Goal: Task Accomplishment & Management: Manage account settings

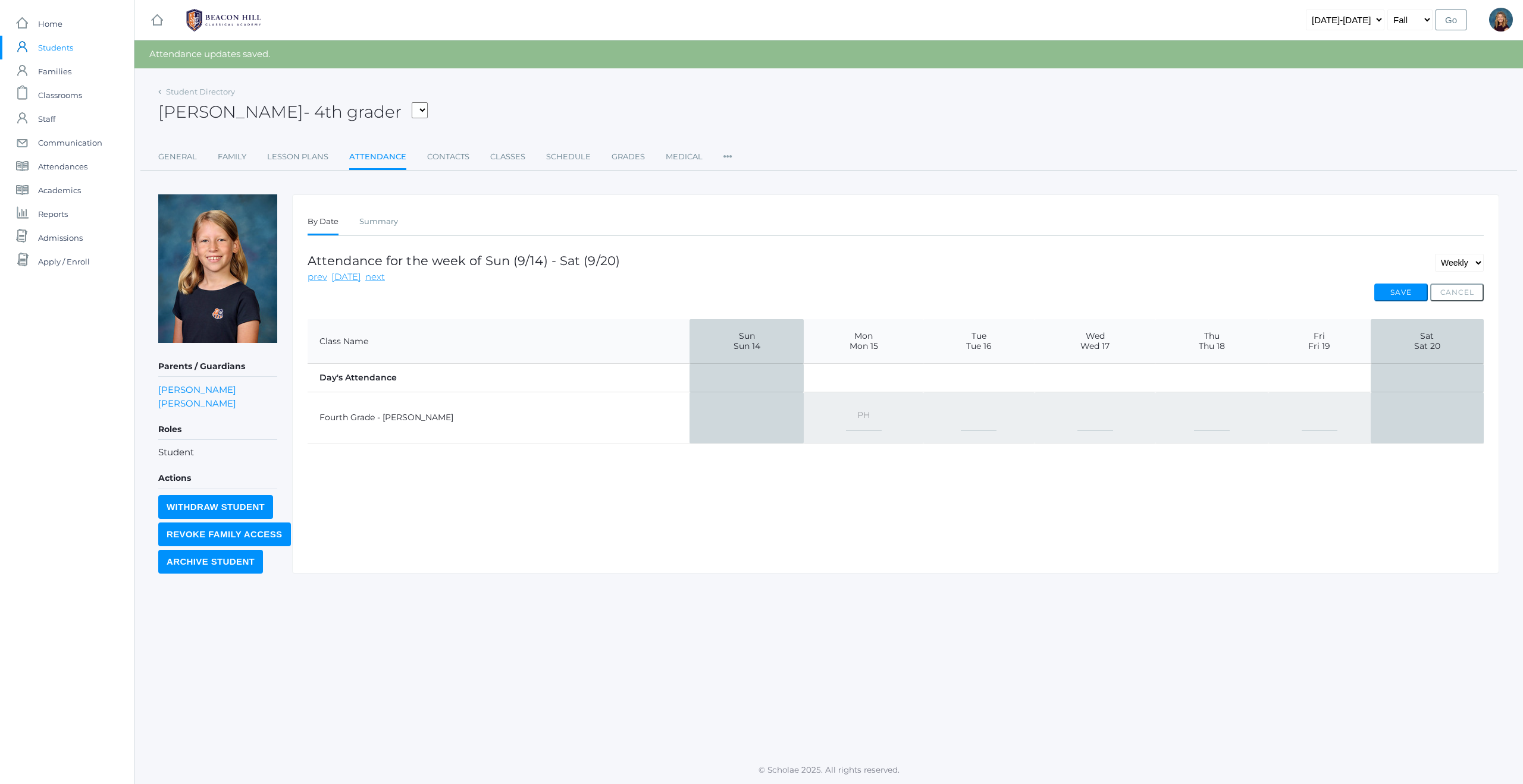
click at [61, 47] on span "Students" at bounding box center [55, 47] width 35 height 24
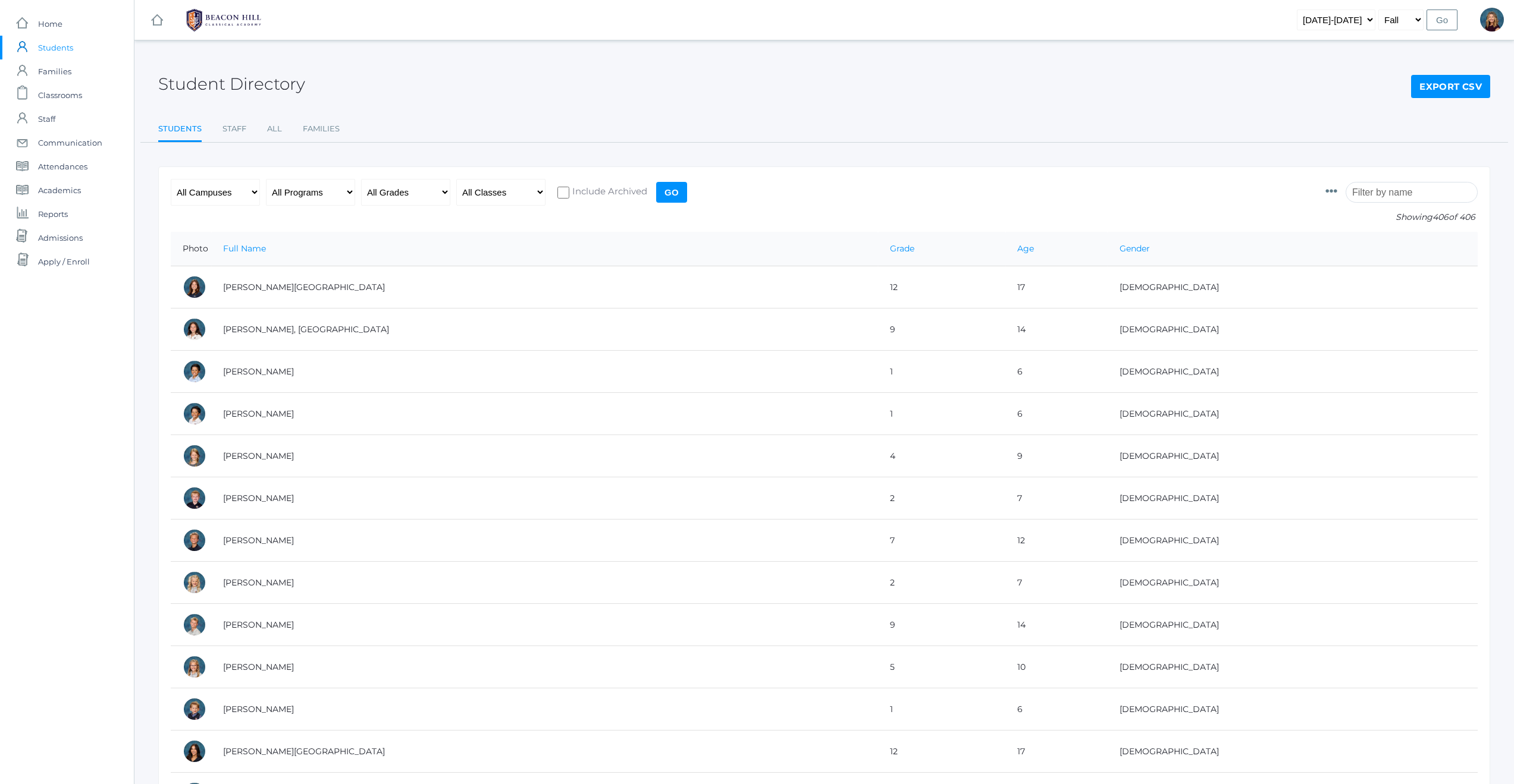
click at [1374, 195] on input "search" at bounding box center [1412, 192] width 132 height 20
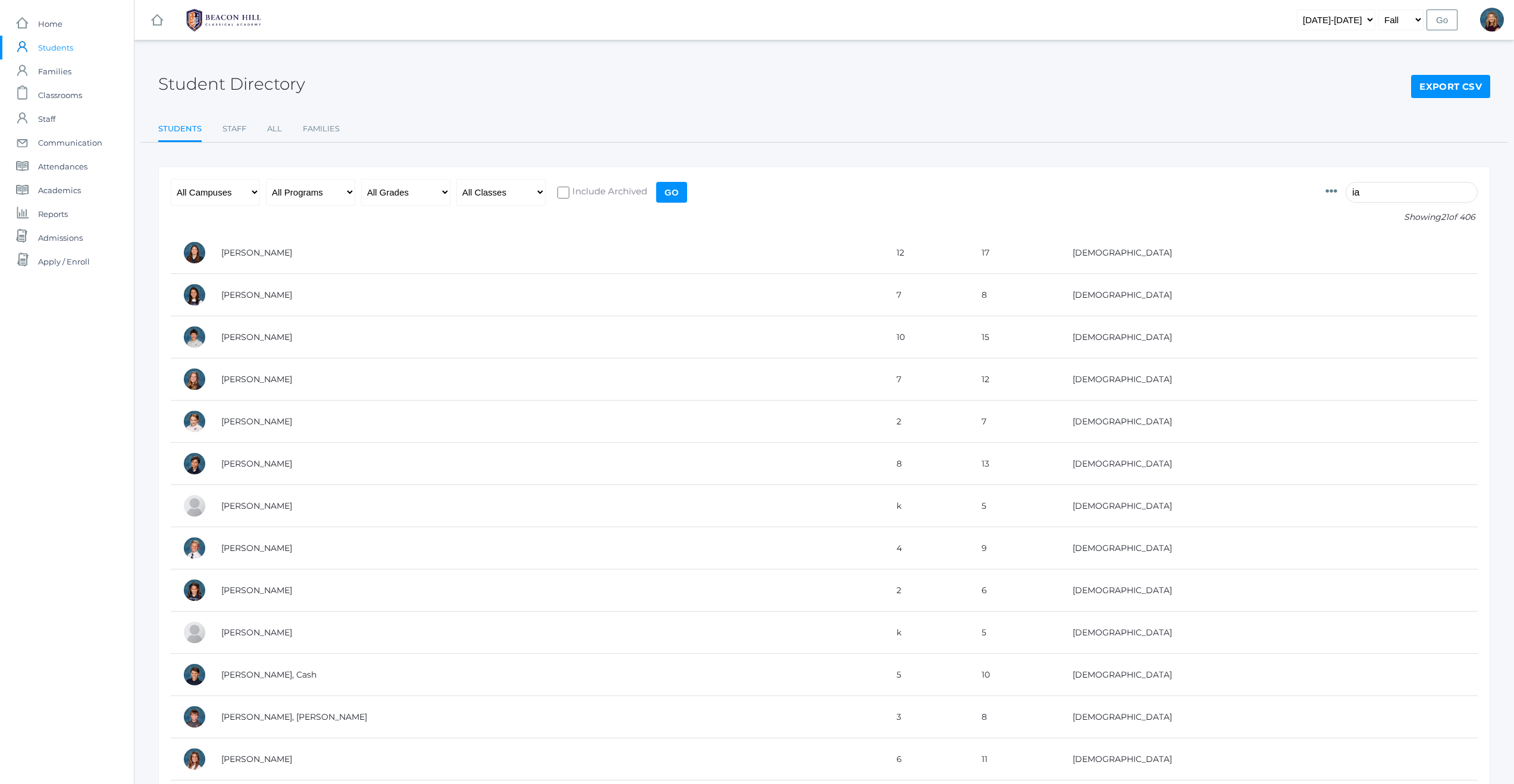
type input "i"
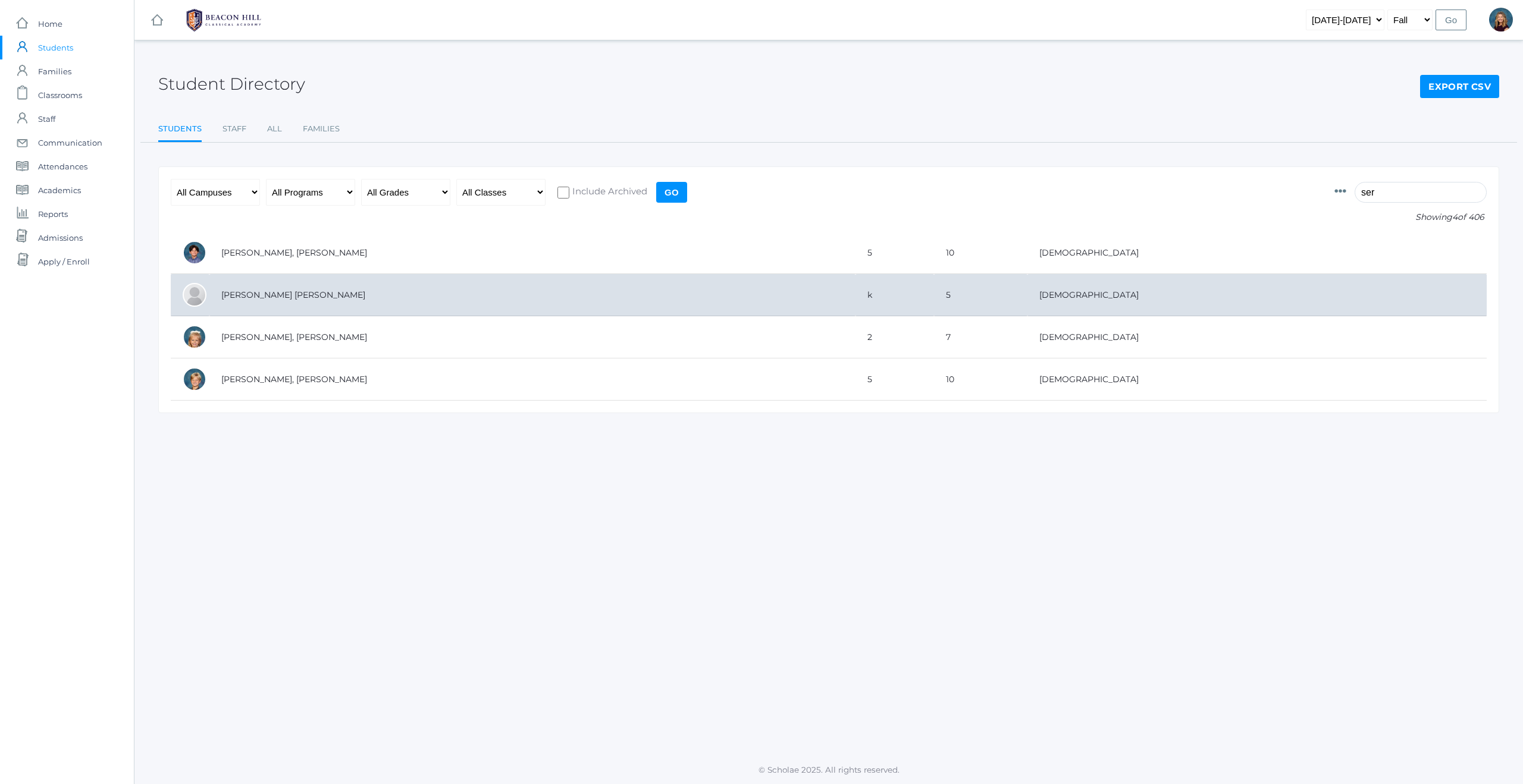
type input "ser"
click at [277, 292] on td "[PERSON_NAME] [PERSON_NAME]" at bounding box center [533, 295] width 646 height 43
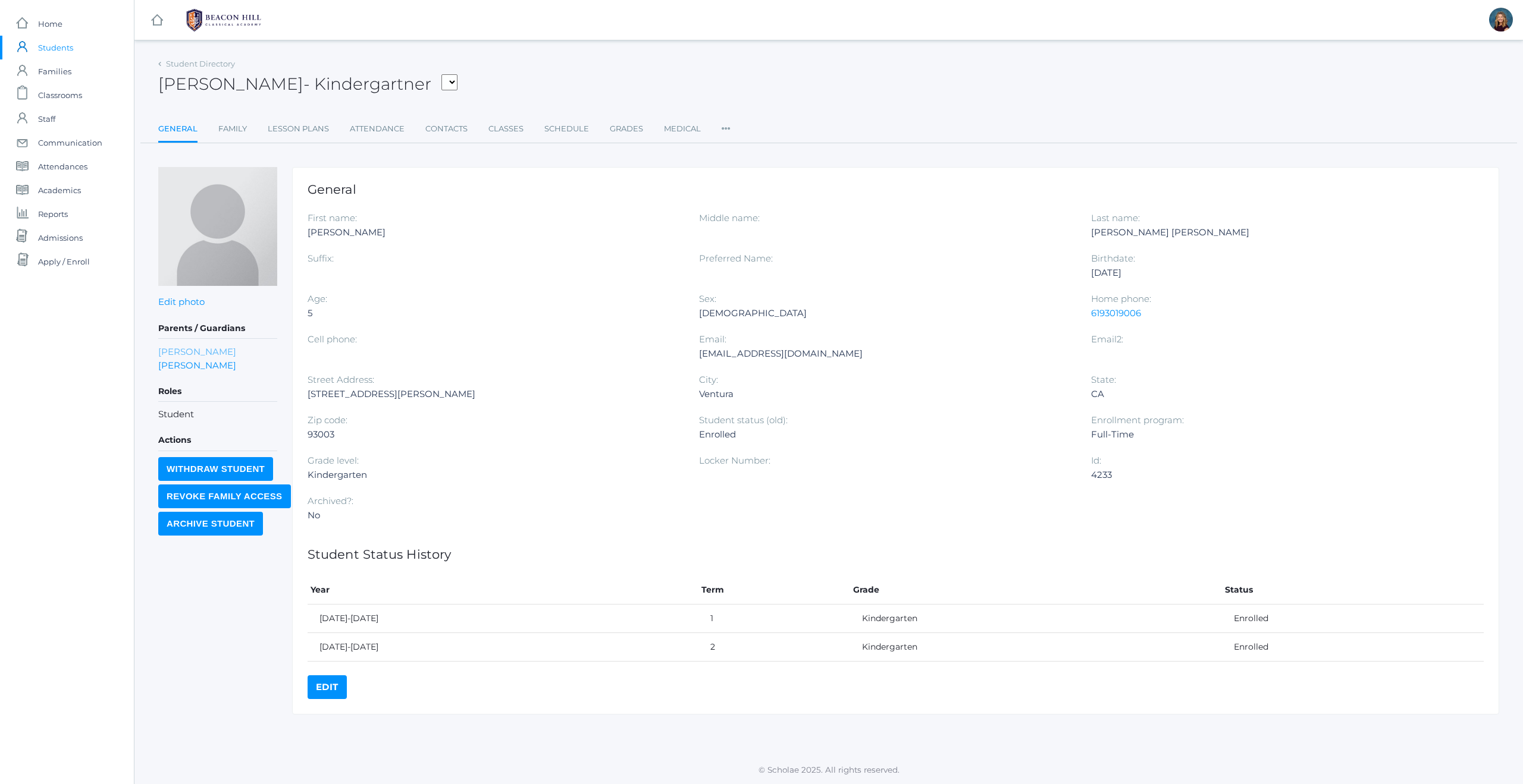
click at [180, 350] on link "Teresa Serafini Pozzi" at bounding box center [197, 351] width 78 height 13
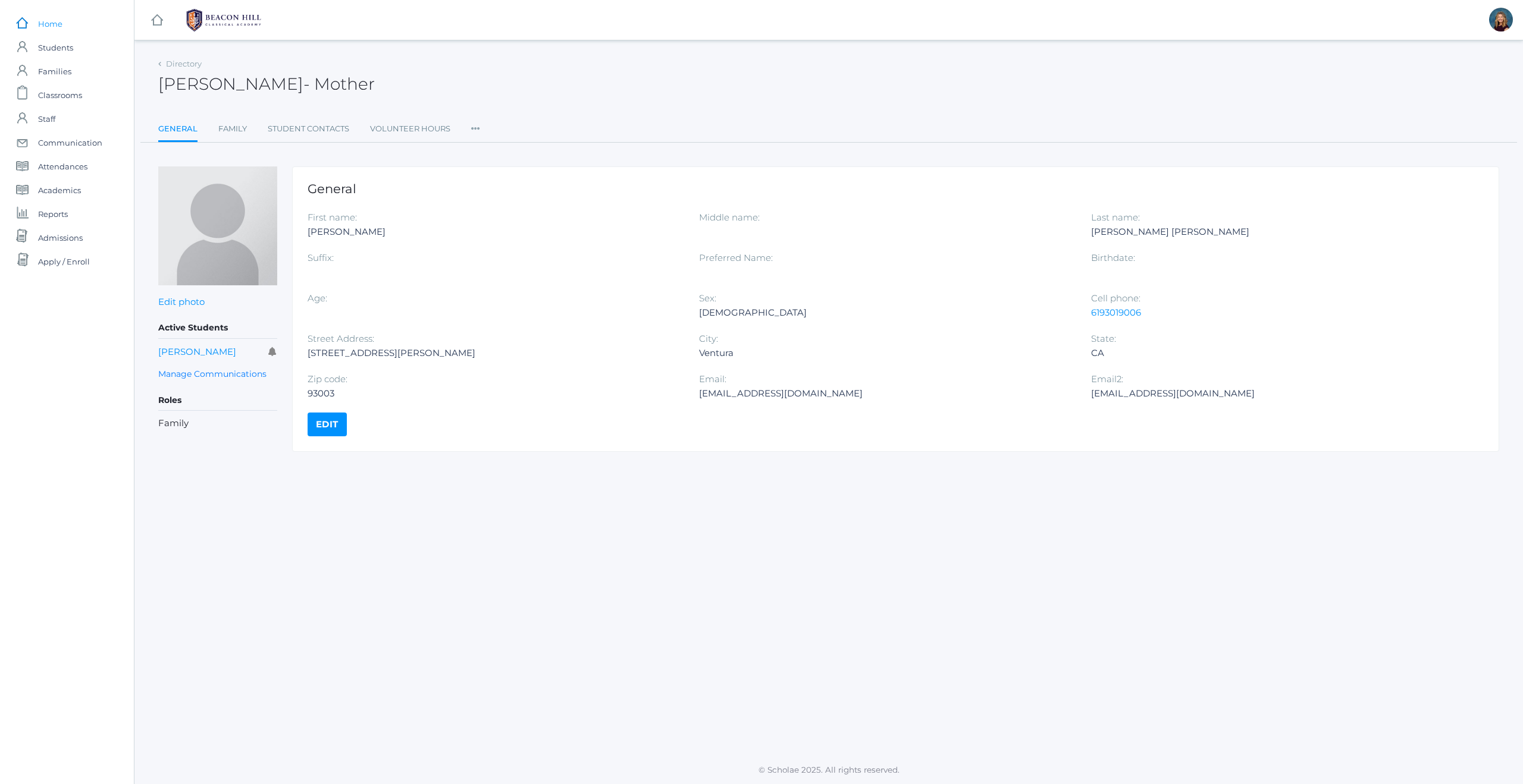
click at [59, 25] on span "Home" at bounding box center [50, 24] width 24 height 24
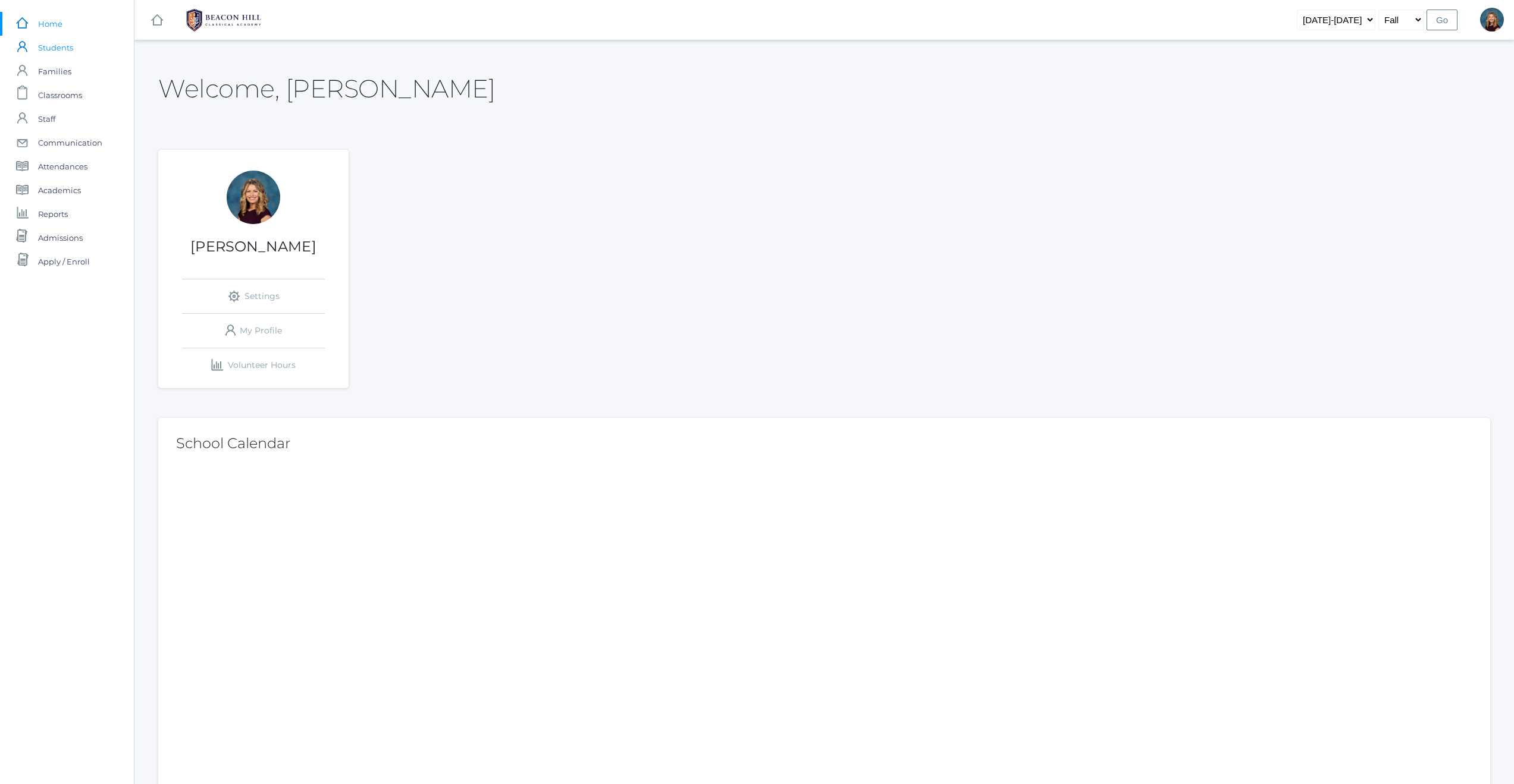
click at [58, 46] on span "Students" at bounding box center [55, 47] width 35 height 24
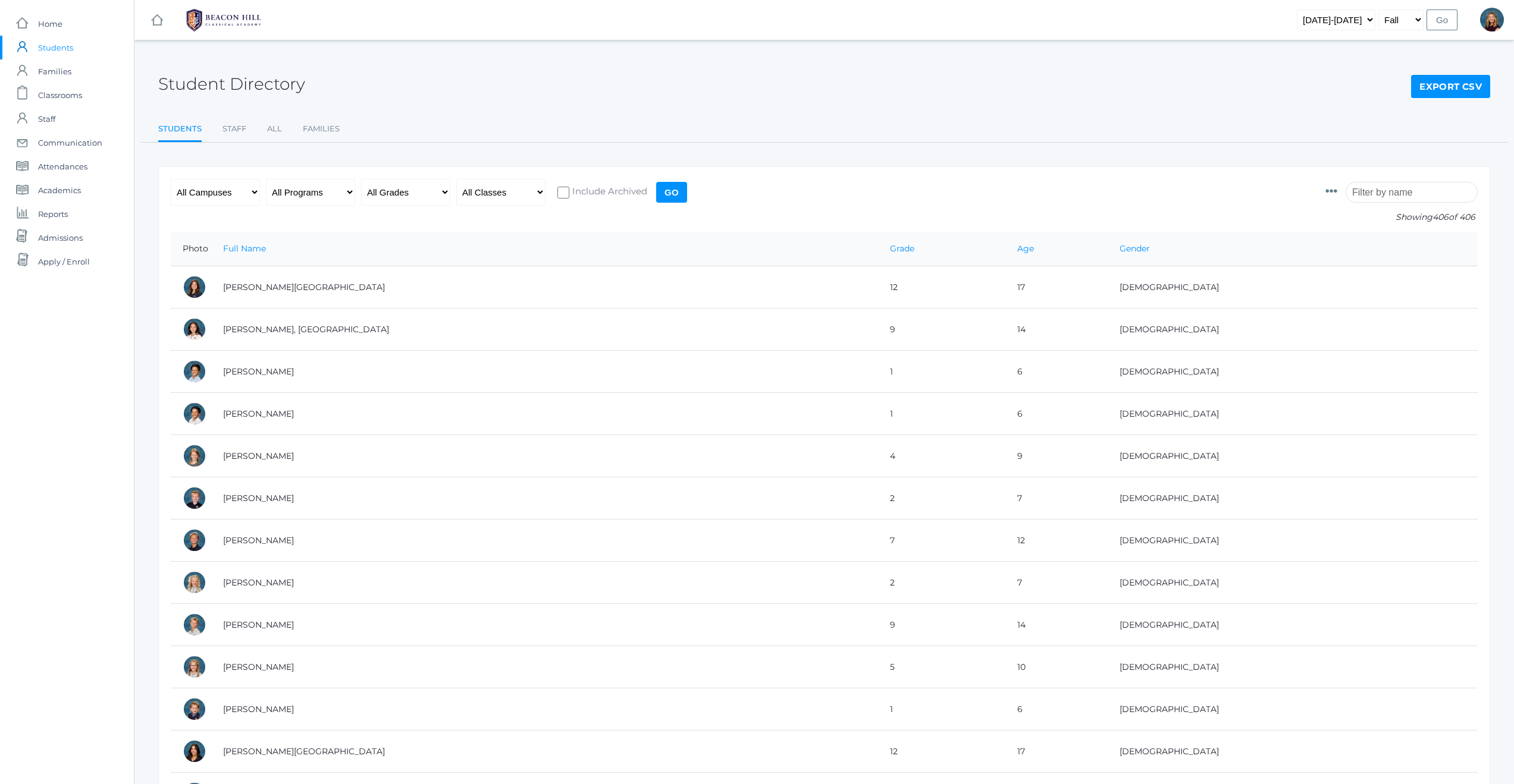
click at [1389, 195] on input "search" at bounding box center [1412, 192] width 132 height 20
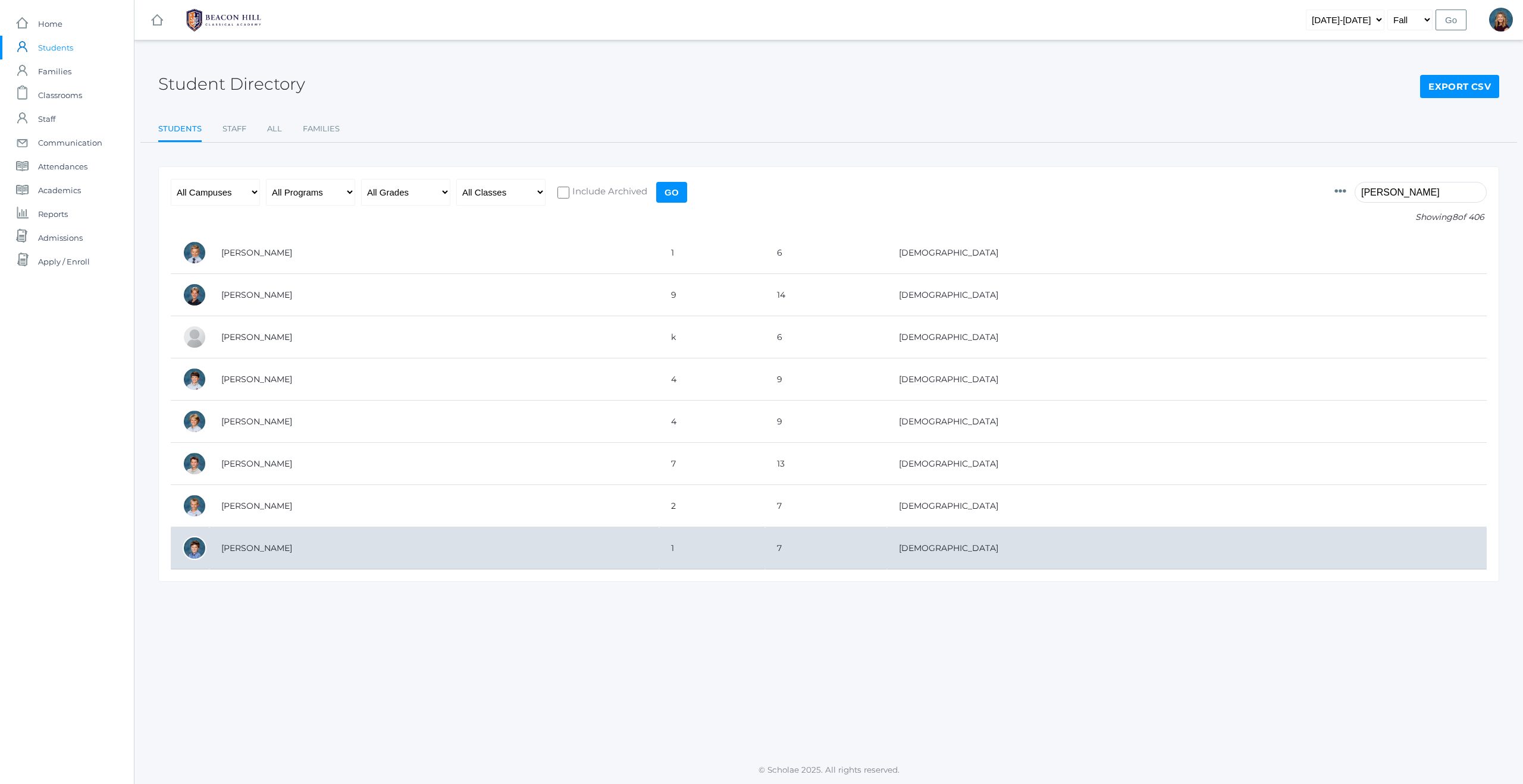
type input "liam"
click at [264, 550] on td "[PERSON_NAME]" at bounding box center [434, 548] width 450 height 43
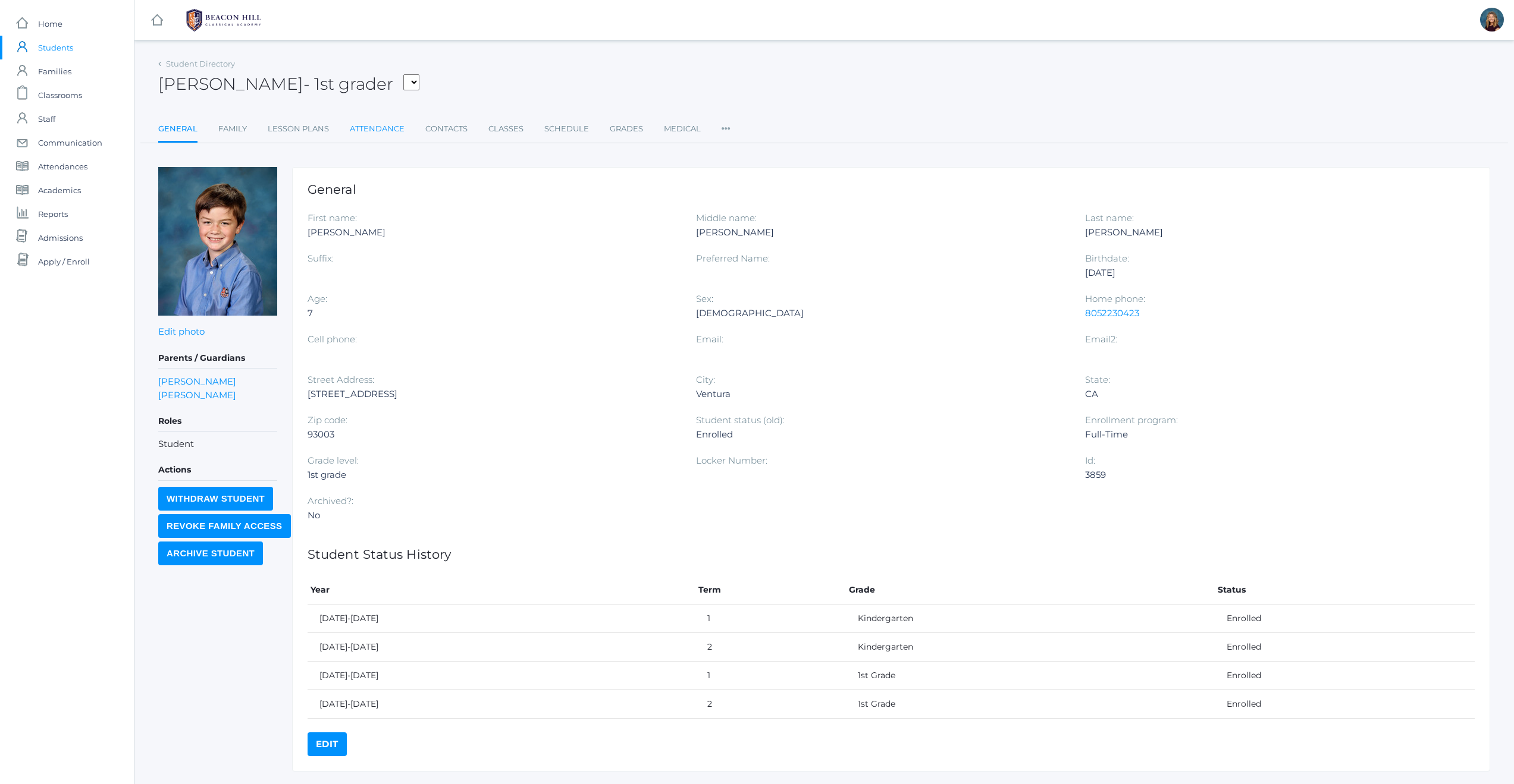
click at [378, 132] on link "Attendance" at bounding box center [377, 129] width 54 height 24
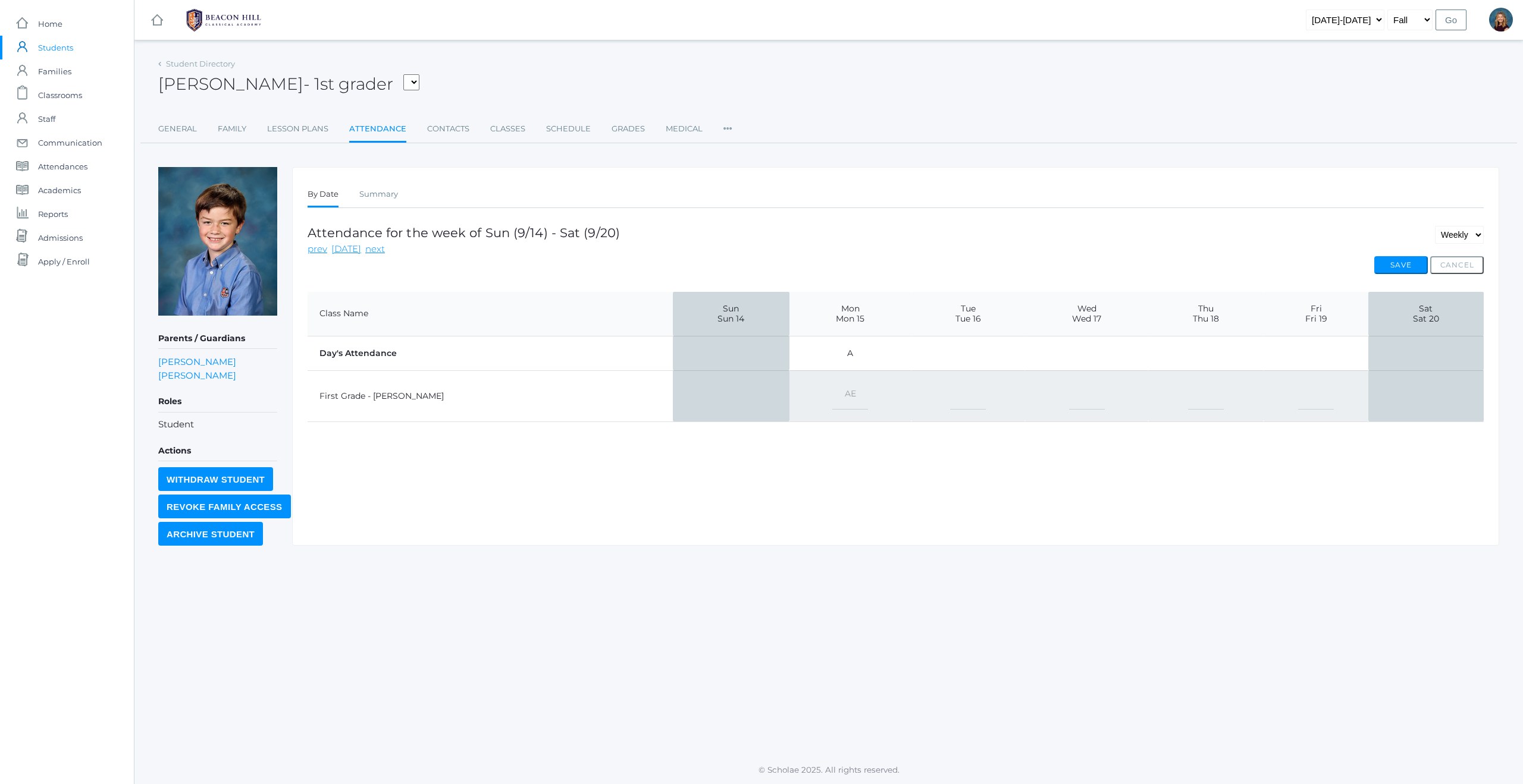
click at [950, 397] on select "-- Present Present-At-Home Tardy Excused Tardy Unexcused Absent Excused Absent …" at bounding box center [967, 396] width 35 height 27
select select "AE"
click at [1390, 266] on button "Save" at bounding box center [1401, 265] width 54 height 18
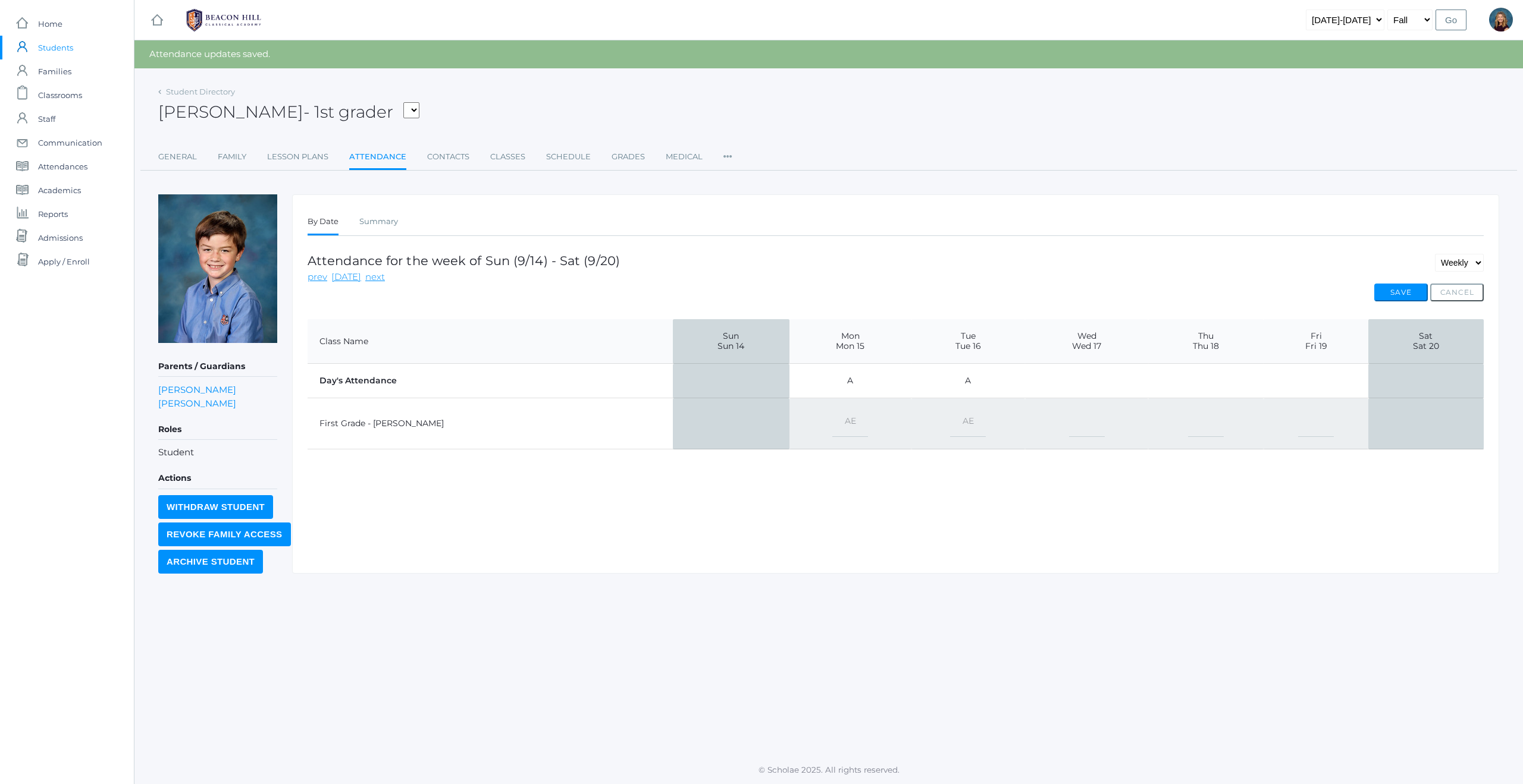
drag, startPoint x: 65, startPoint y: 48, endPoint x: 141, endPoint y: 50, distance: 76.0
click at [66, 48] on span "Students" at bounding box center [55, 47] width 35 height 24
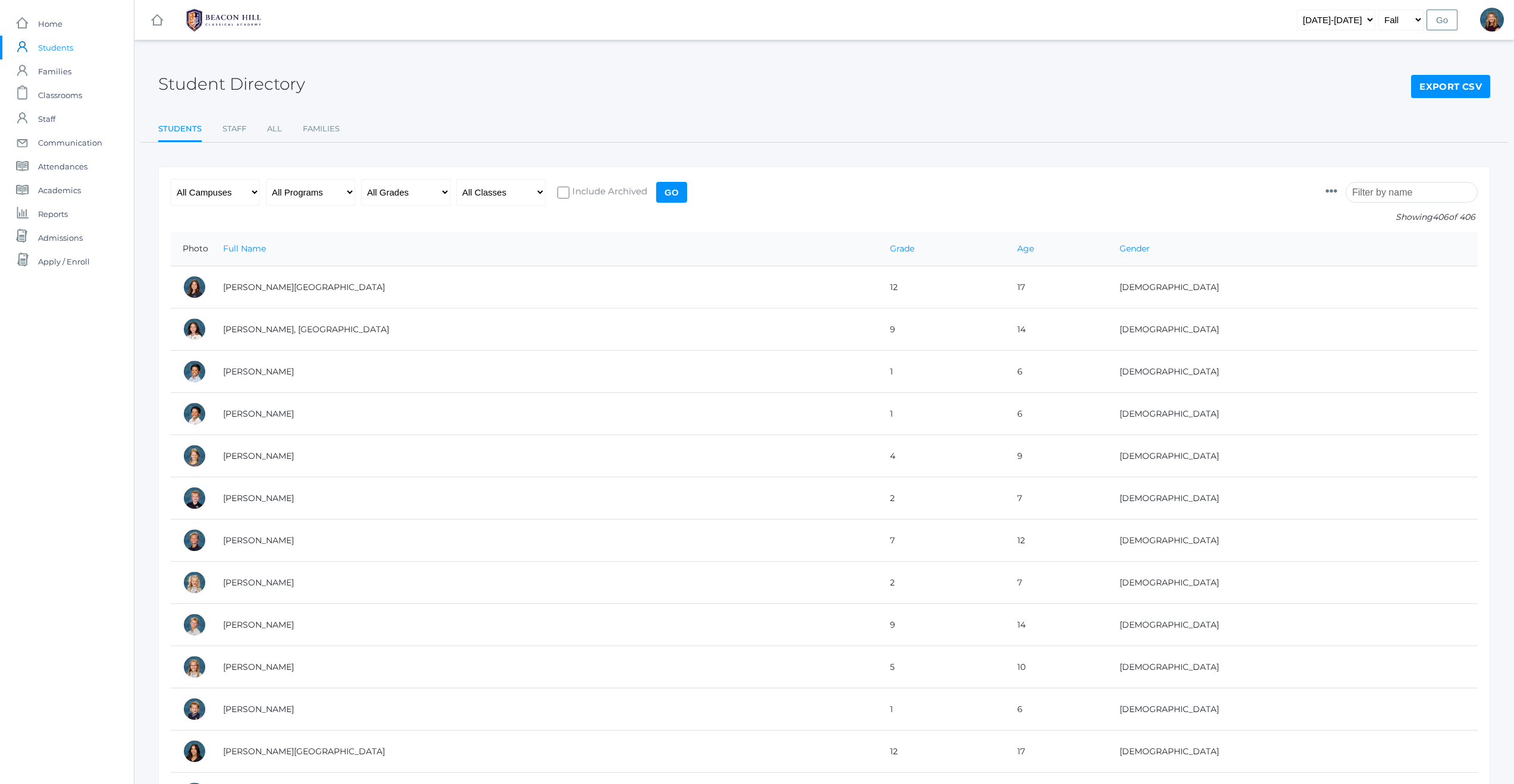
click at [1380, 195] on input "search" at bounding box center [1412, 192] width 132 height 20
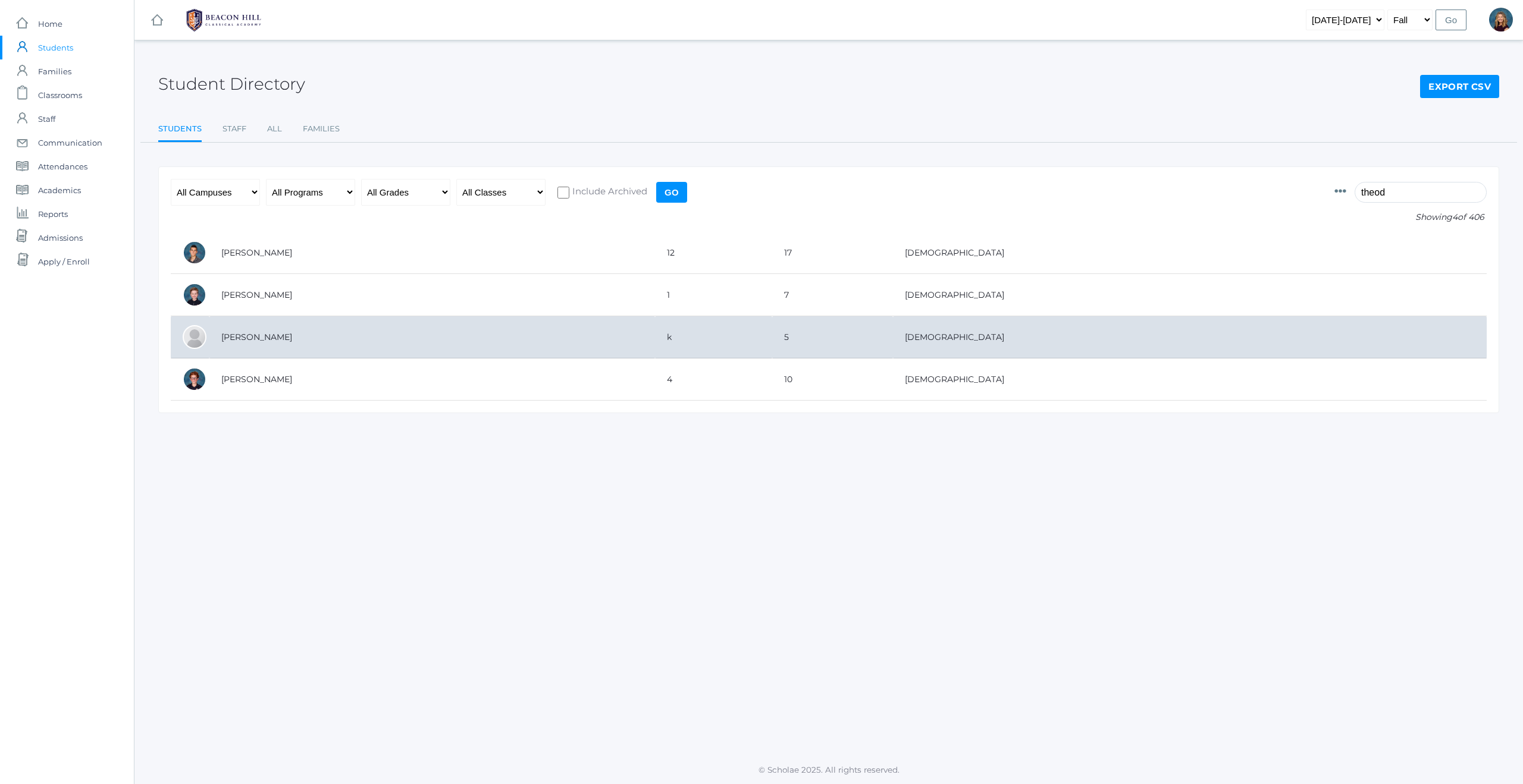
type input "theod"
click at [268, 338] on td "[PERSON_NAME]" at bounding box center [432, 338] width 445 height 43
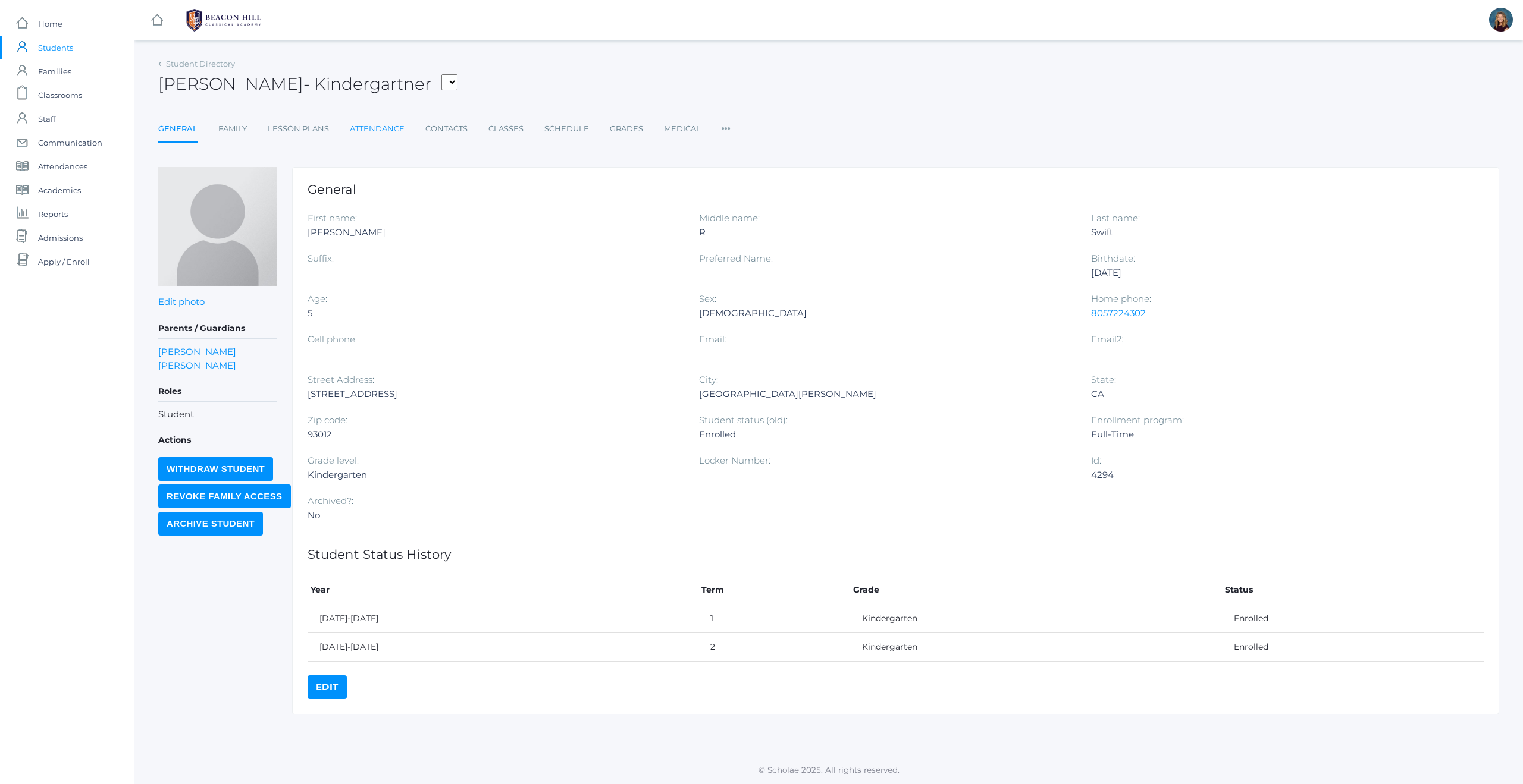
click at [380, 129] on link "Attendance" at bounding box center [377, 129] width 54 height 24
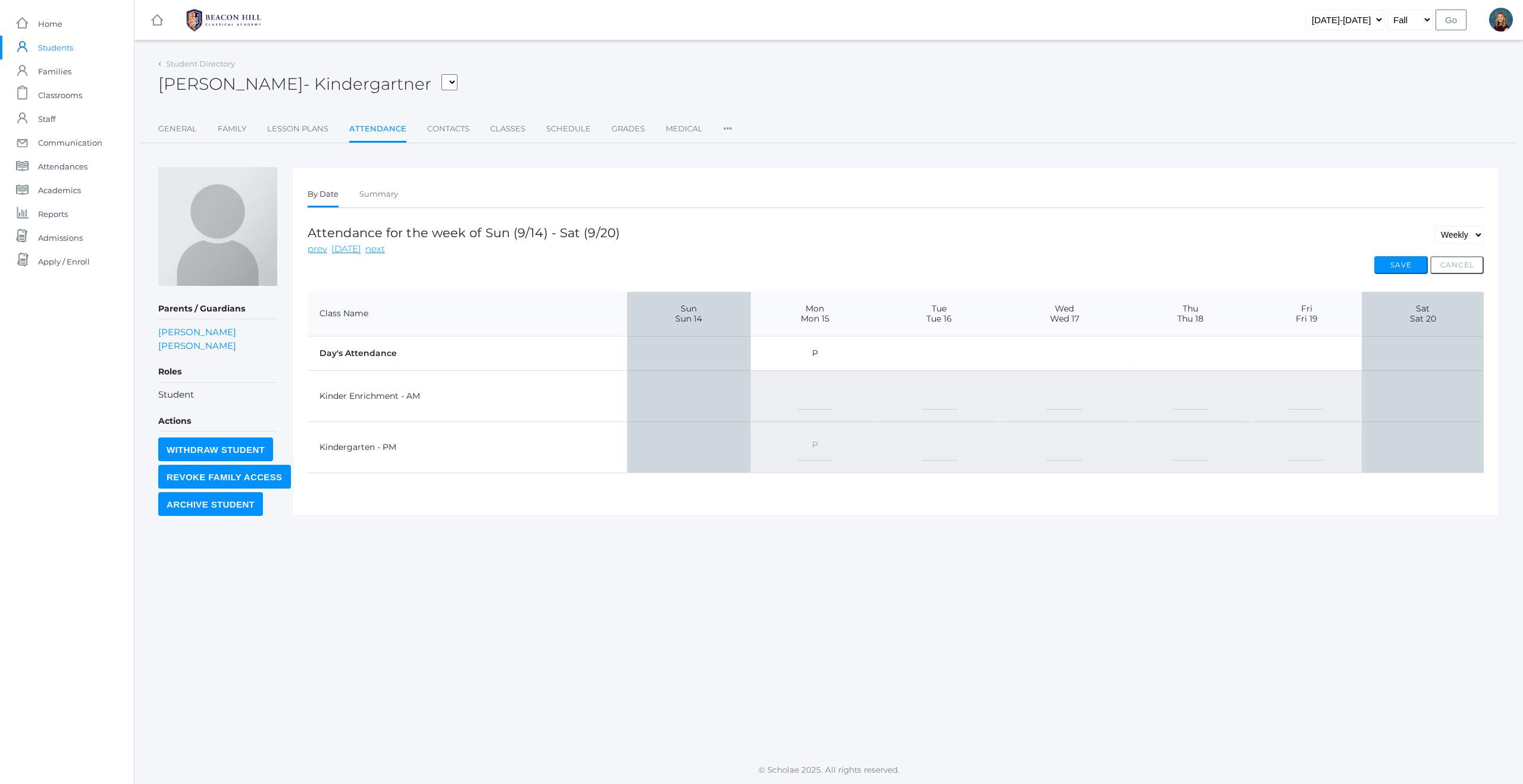
click at [1201, 448] on select "-- Present Present-At-Home Tardy Excused Tardy Unexcused Absent Excused Absent …" at bounding box center [1190, 448] width 35 height 27
select select "AE"
click at [1316, 452] on select "-- Present Present-At-Home Tardy Excused Tardy Unexcused Absent Excused Absent …" at bounding box center [1306, 448] width 35 height 27
select select "AE"
click at [1402, 263] on button "Save" at bounding box center [1401, 265] width 54 height 18
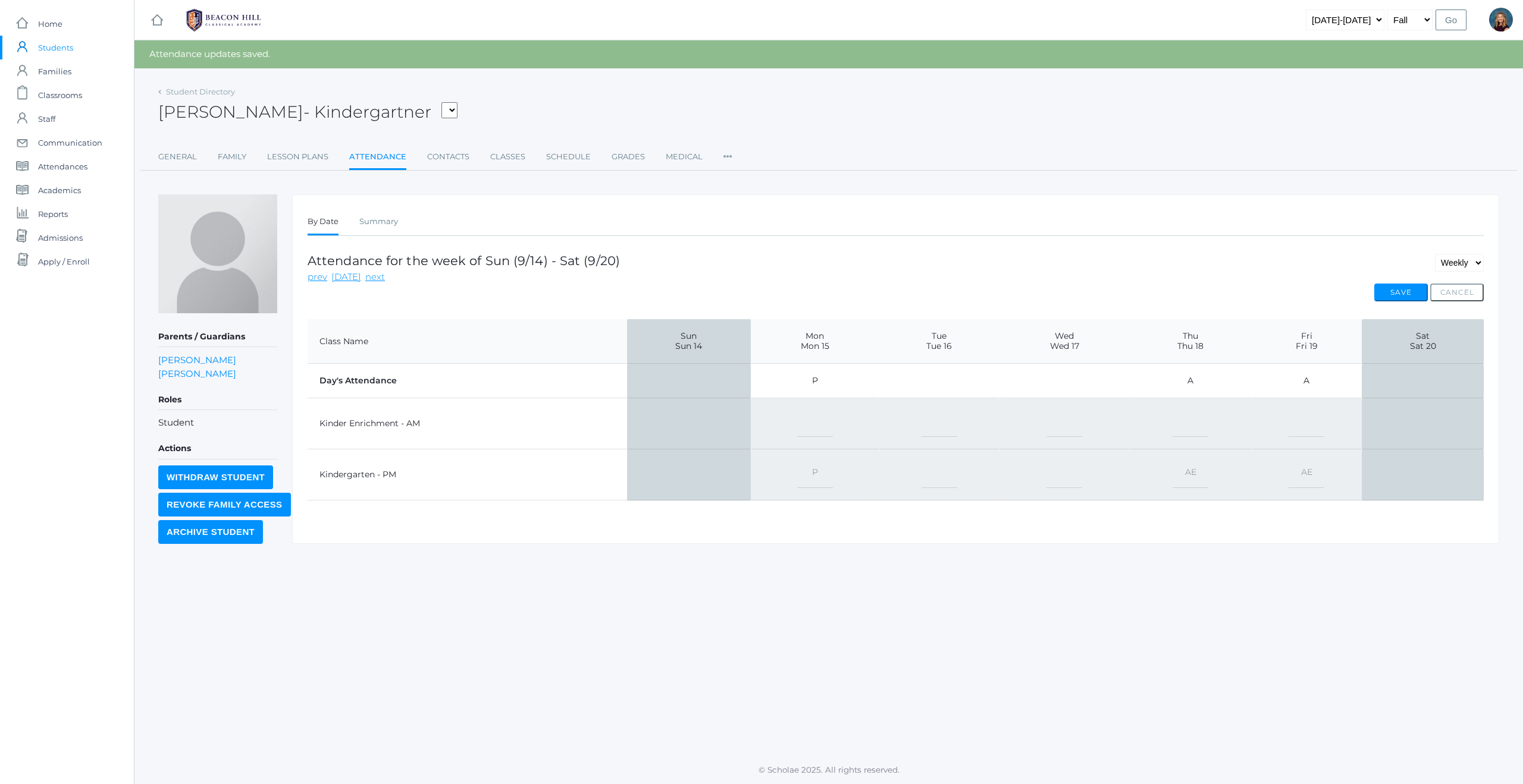
click at [60, 43] on span "Students" at bounding box center [55, 47] width 35 height 24
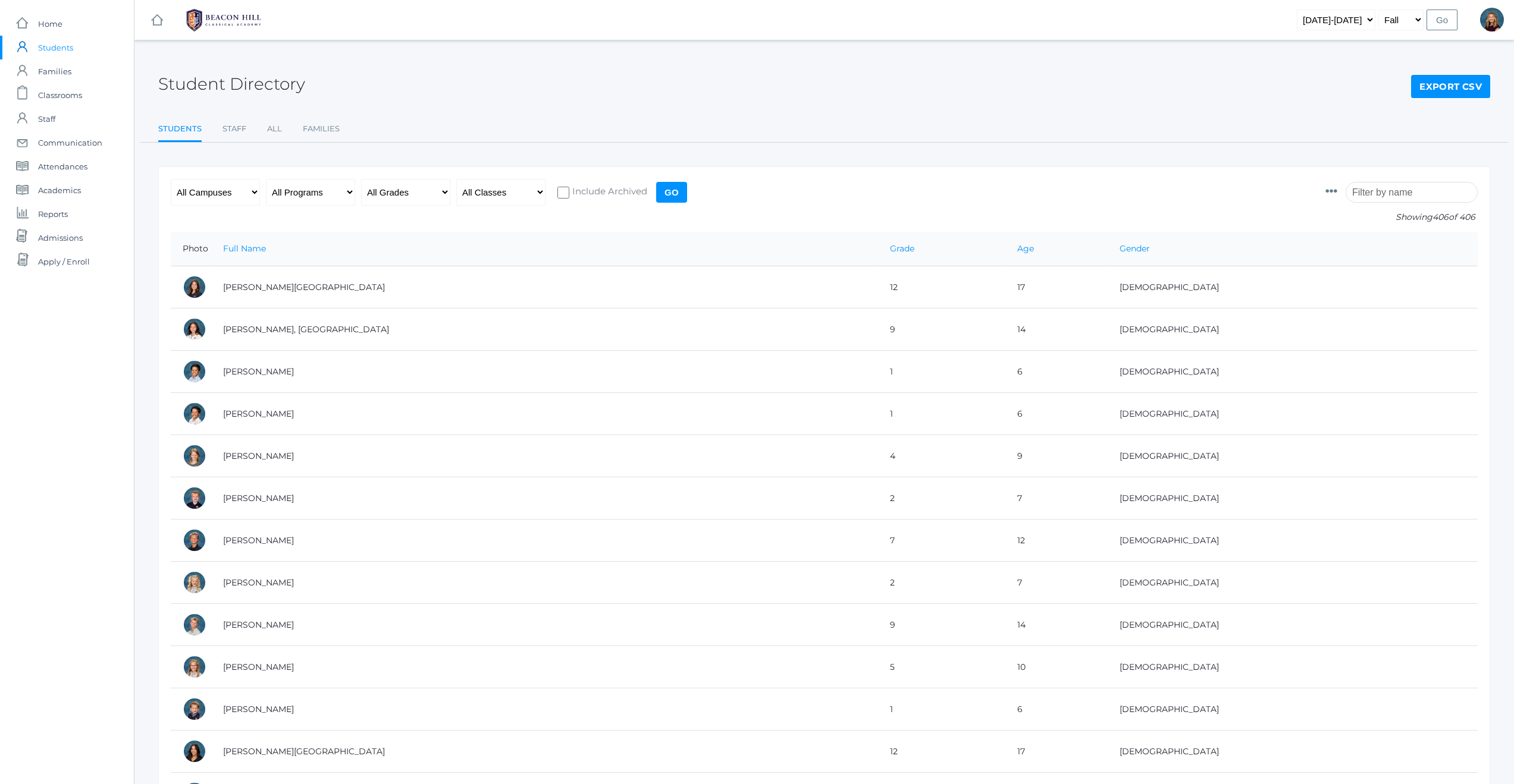
click at [1390, 195] on input "search" at bounding box center [1412, 192] width 132 height 20
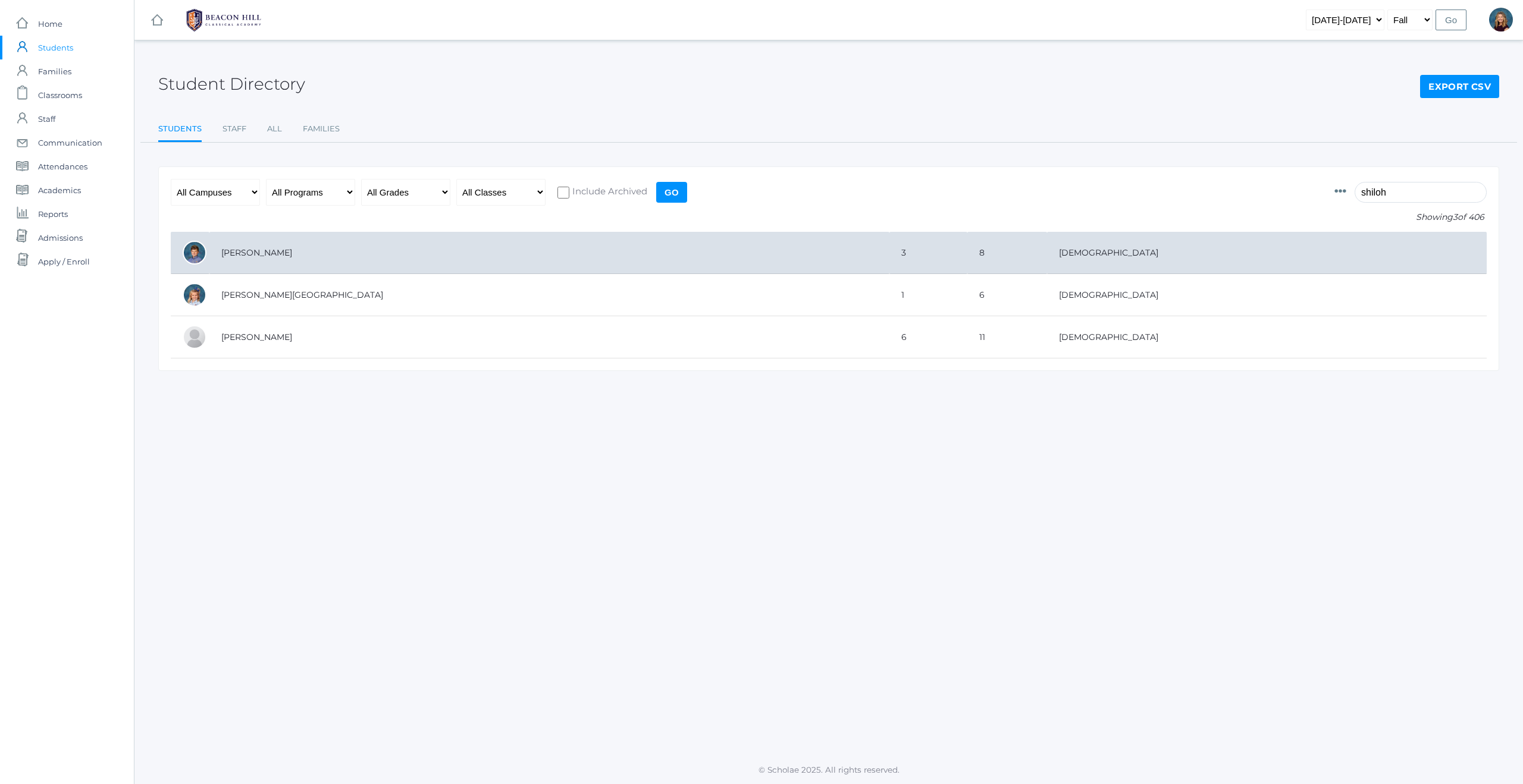
type input "shiloh"
click at [229, 250] on td "[PERSON_NAME]" at bounding box center [549, 253] width 680 height 43
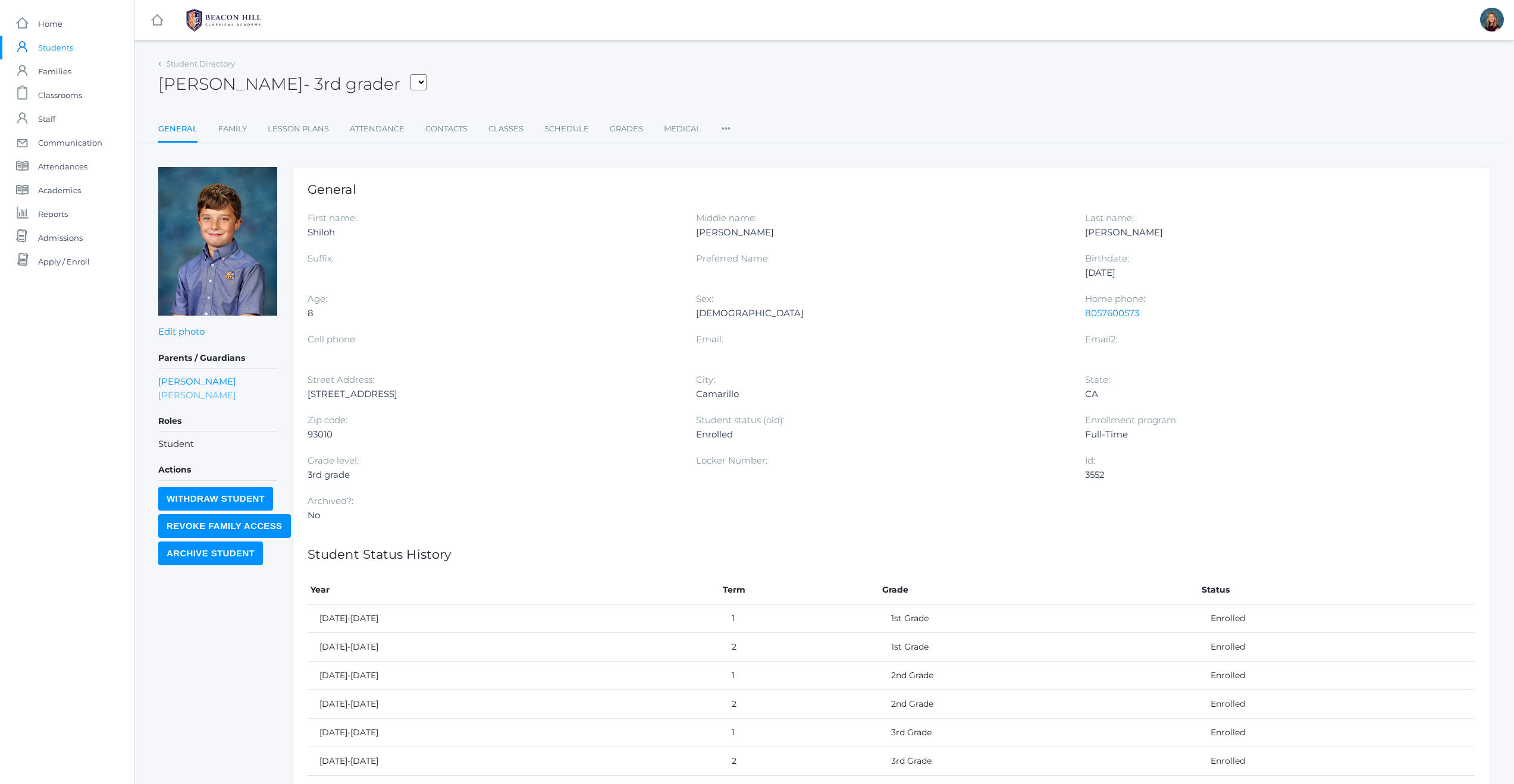
click at [171, 394] on link "Nicole Canty" at bounding box center [197, 395] width 78 height 13
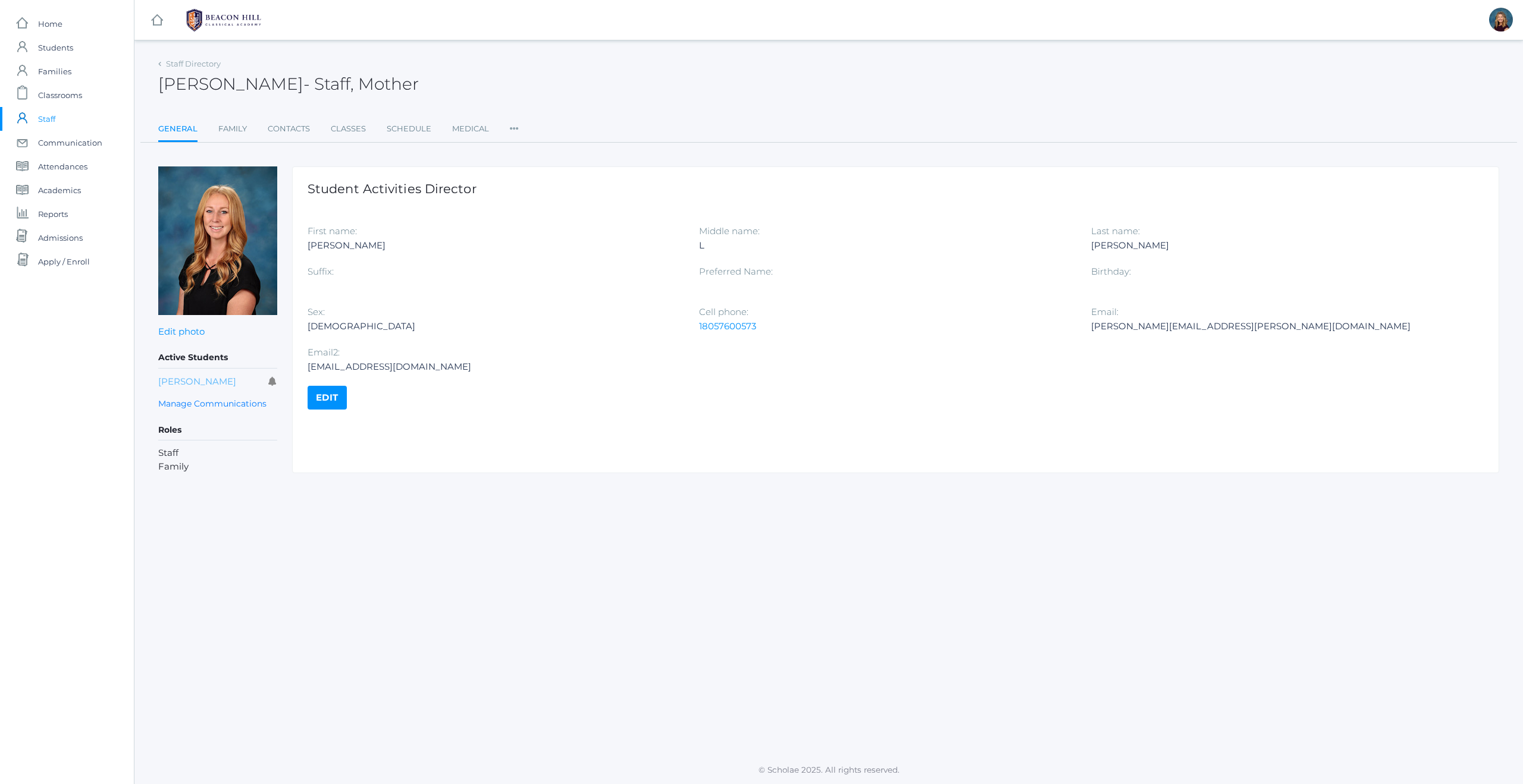
click at [195, 382] on link "Shiloh Canty" at bounding box center [197, 381] width 78 height 11
